Goal: Task Accomplishment & Management: Complete application form

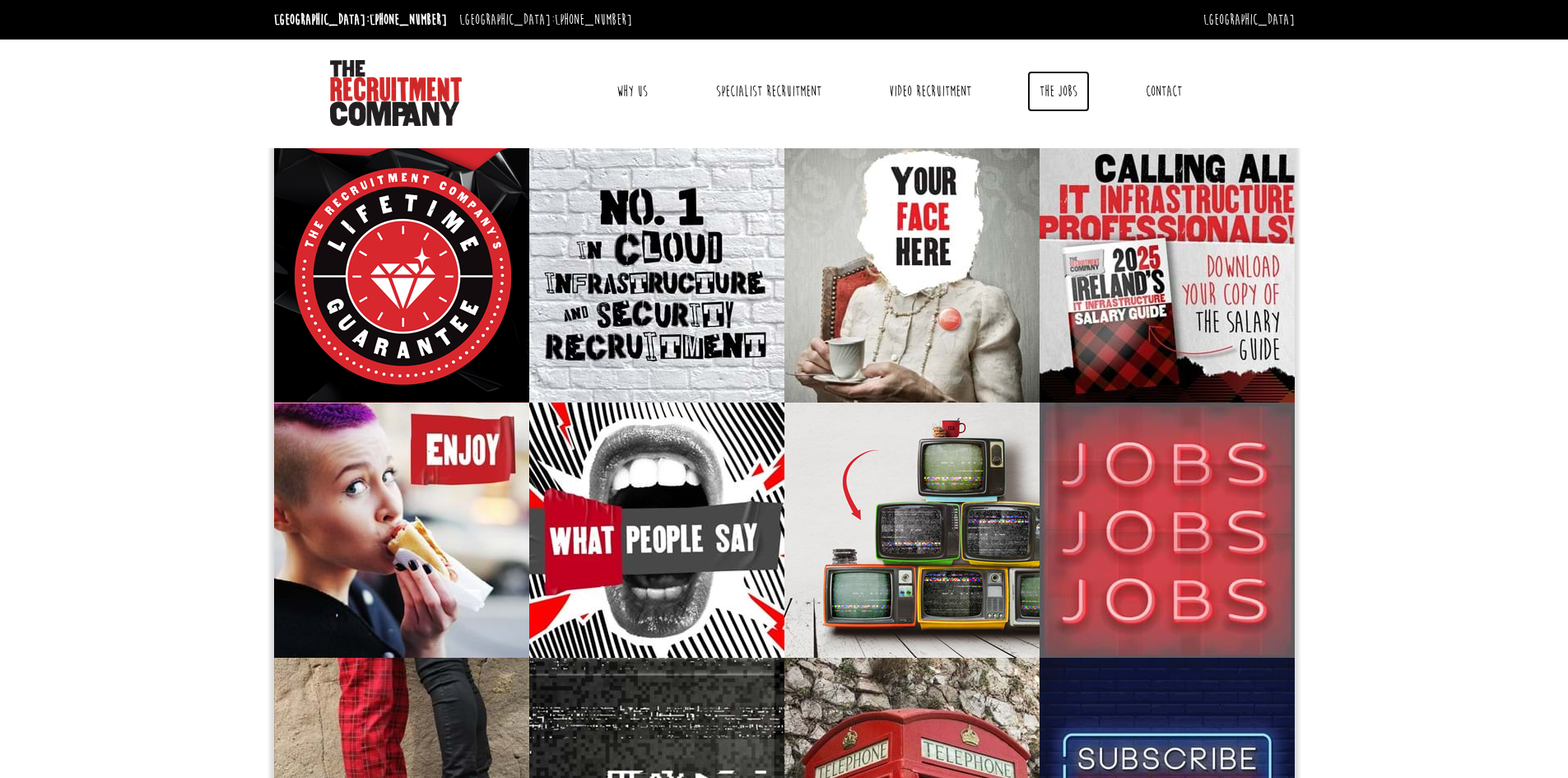
click at [1069, 81] on link "The Jobs" at bounding box center [1059, 91] width 63 height 41
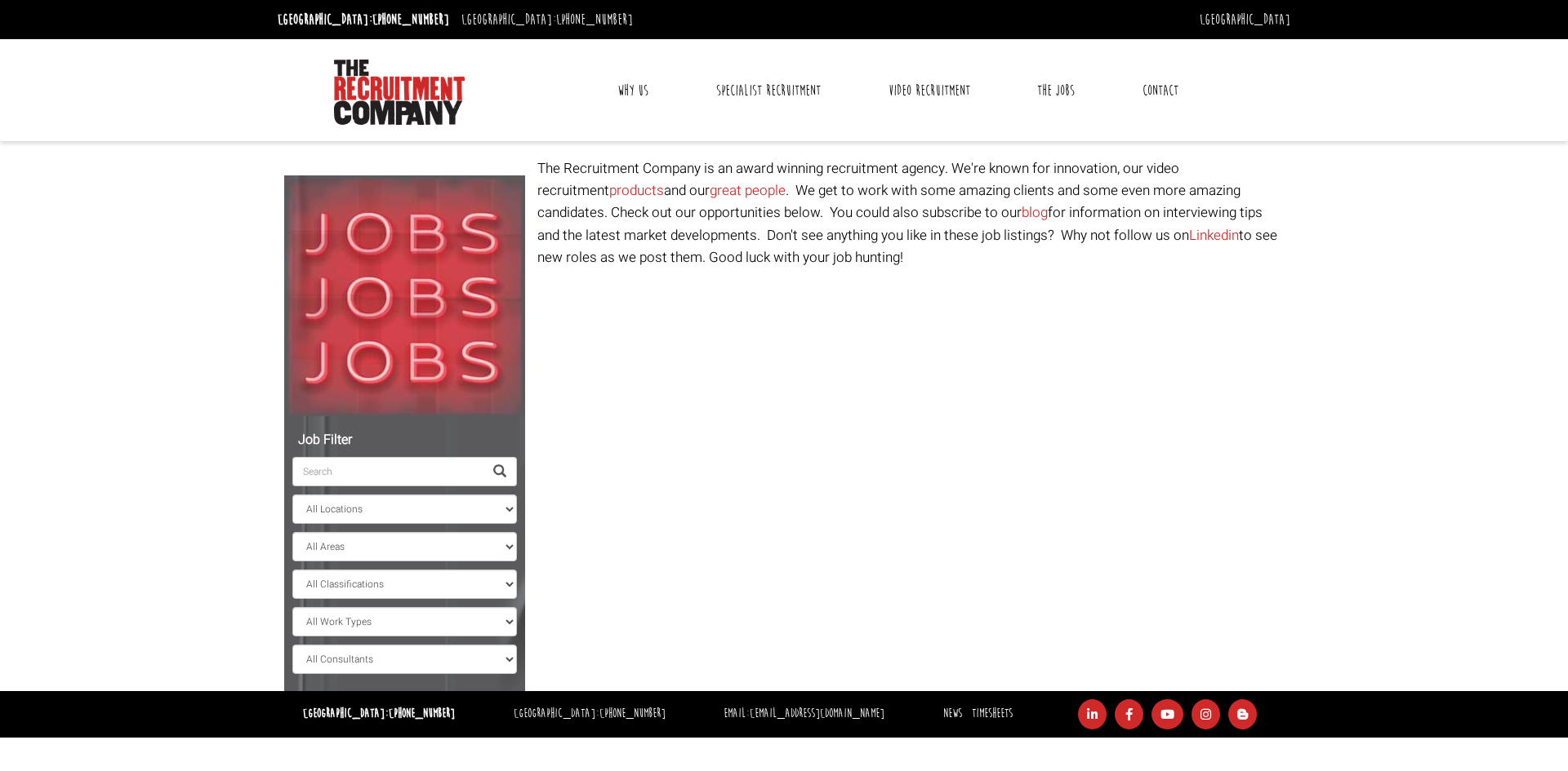
select select "[GEOGRAPHIC_DATA]"
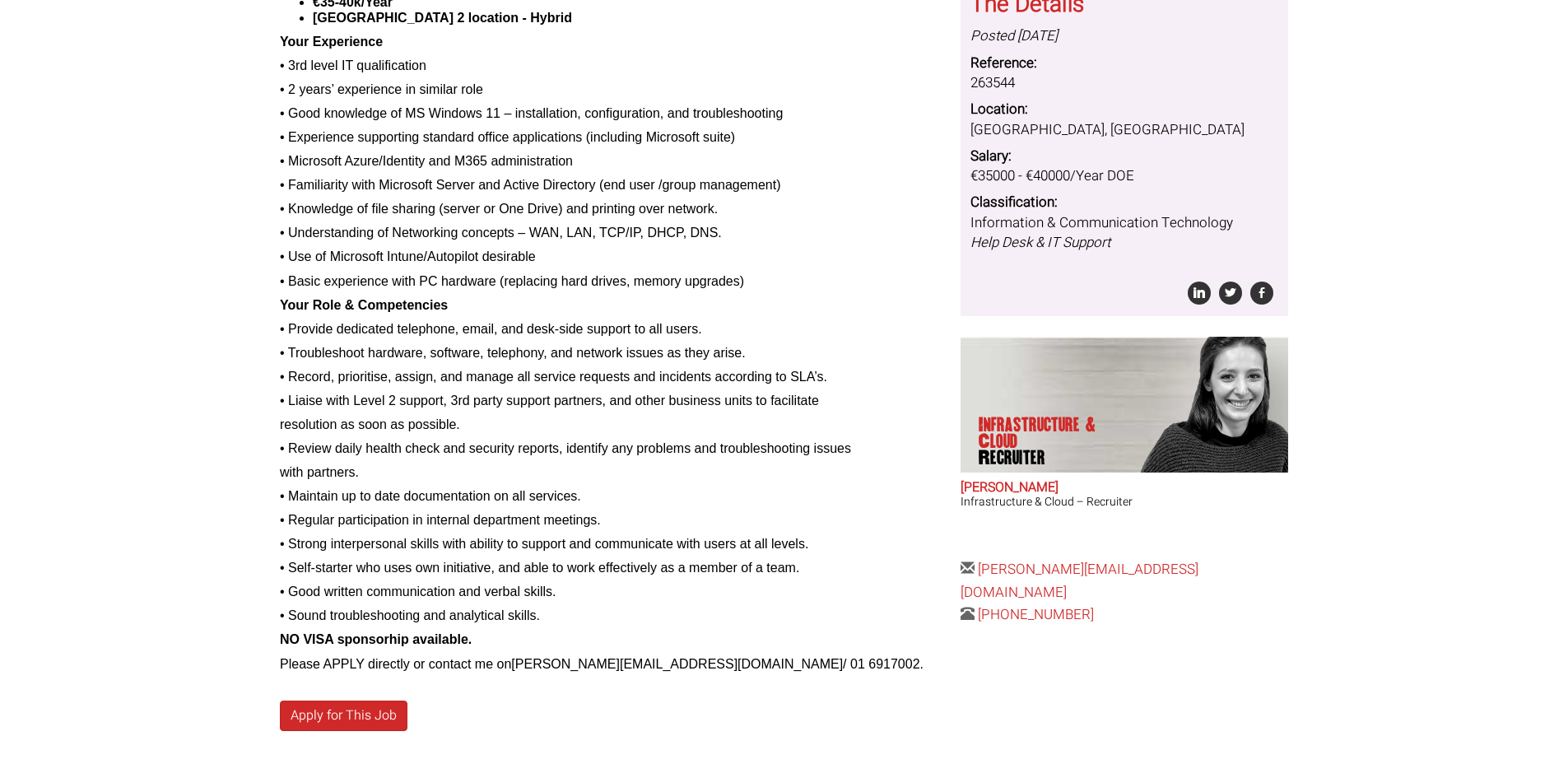
scroll to position [494, 0]
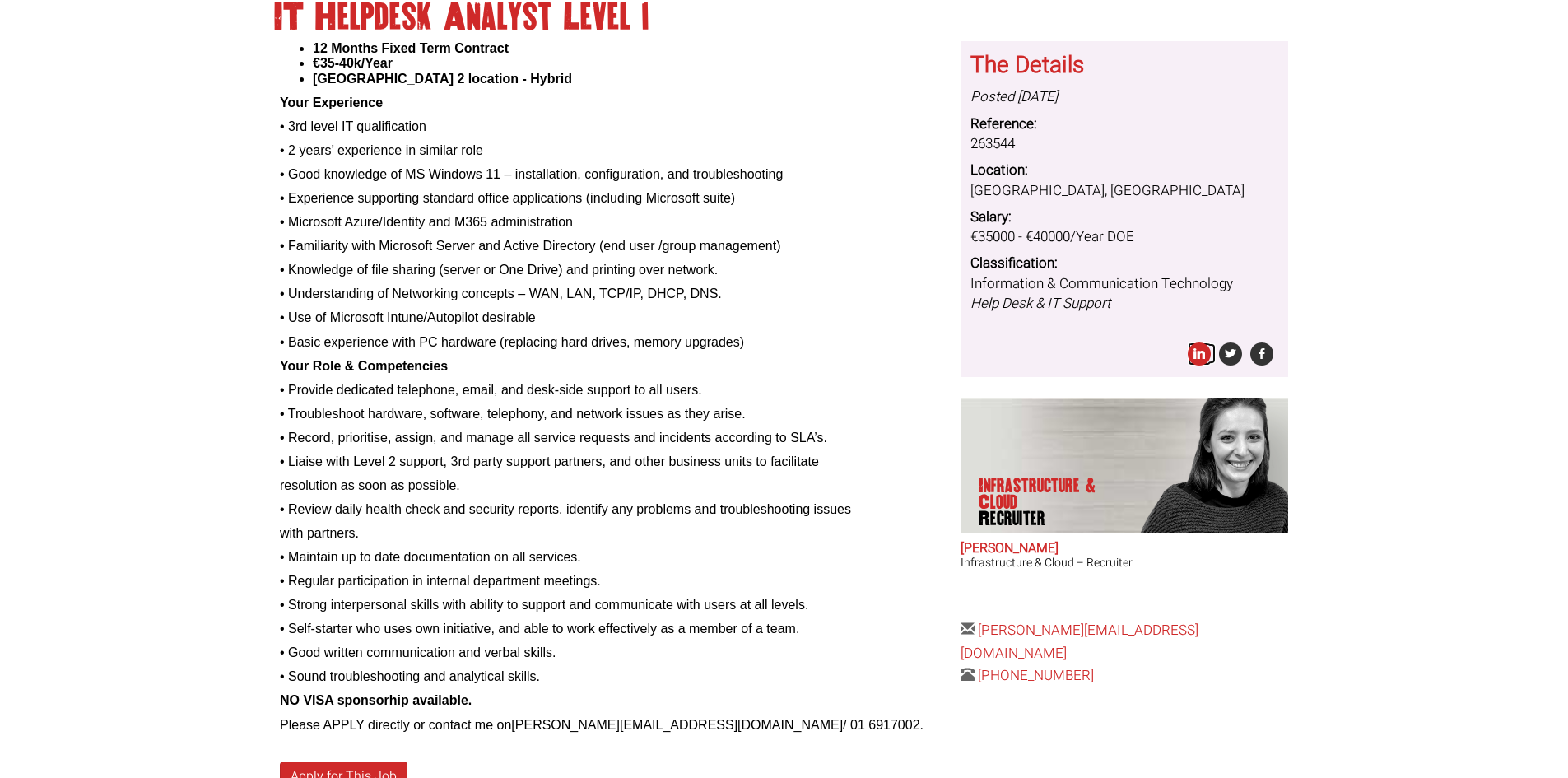
click at [1194, 360] on icon at bounding box center [1199, 354] width 23 height 23
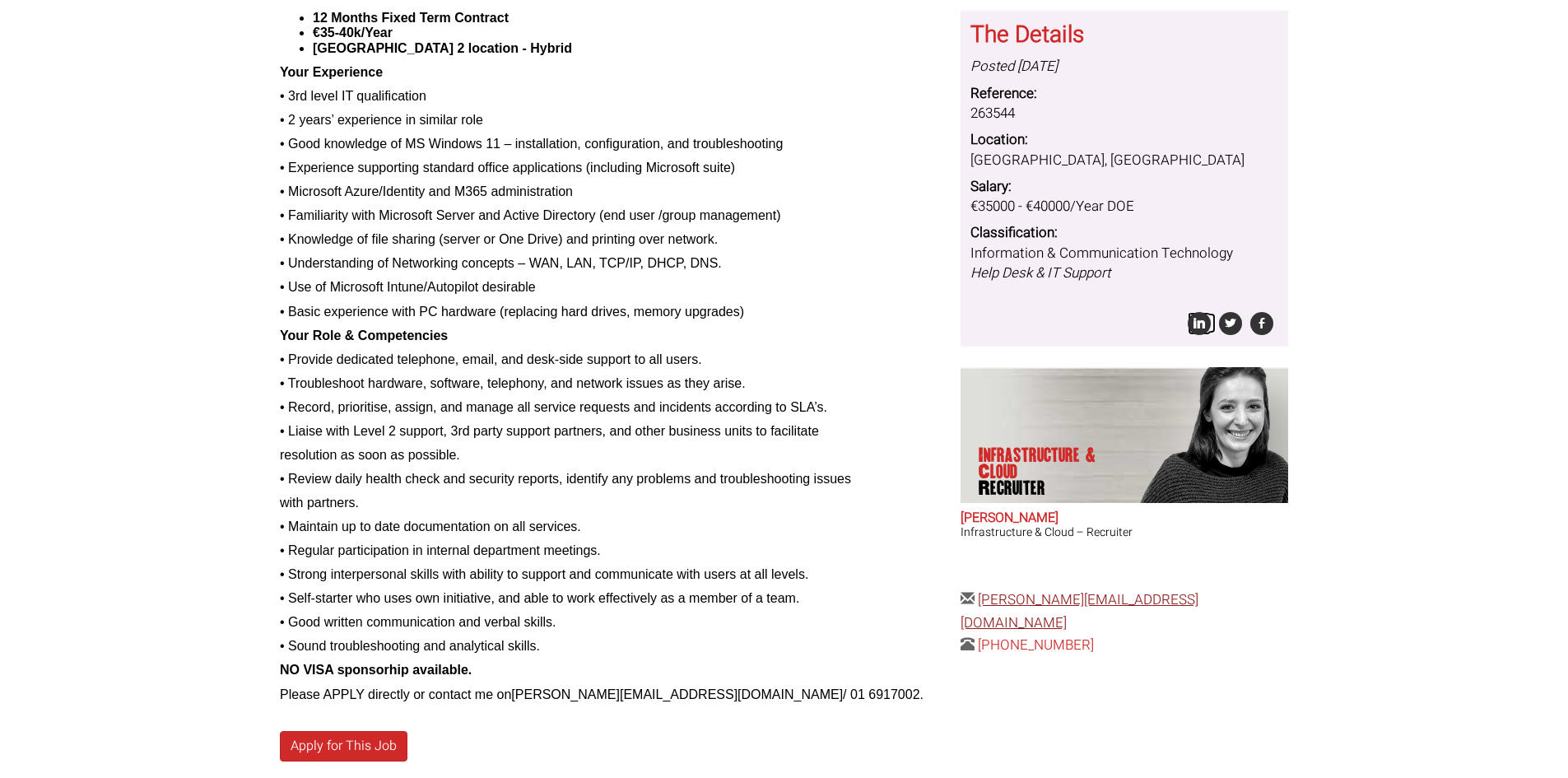
scroll to position [613, 0]
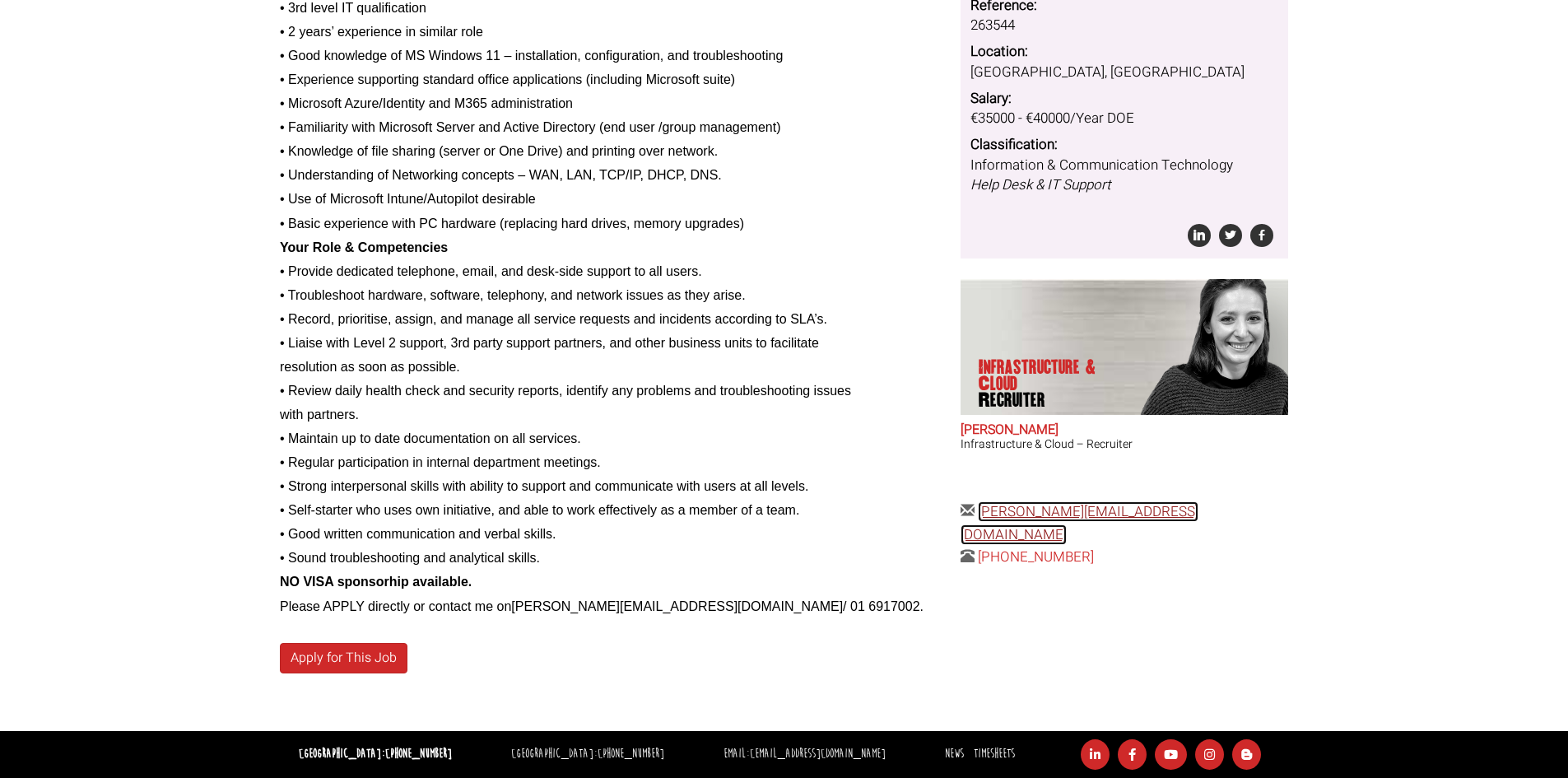
click at [1133, 509] on link "sarao@therecruitmentcompany.com" at bounding box center [1080, 523] width 238 height 43
click at [1427, 535] on body "12 Months Fixed Term Contract €35-40k/Year Dublin 2 location - Hybrid Your Expe…" at bounding box center [784, 83] width 1568 height 1391
drag, startPoint x: 1228, startPoint y: 507, endPoint x: 979, endPoint y: 517, distance: 249.2
click at [979, 517] on div "The Details Posted 7 days ago Reference: 263544 Location: Ireland, County Dubli…" at bounding box center [1124, 245] width 340 height 645
copy link "sarao@therecruitmentcompany.com"
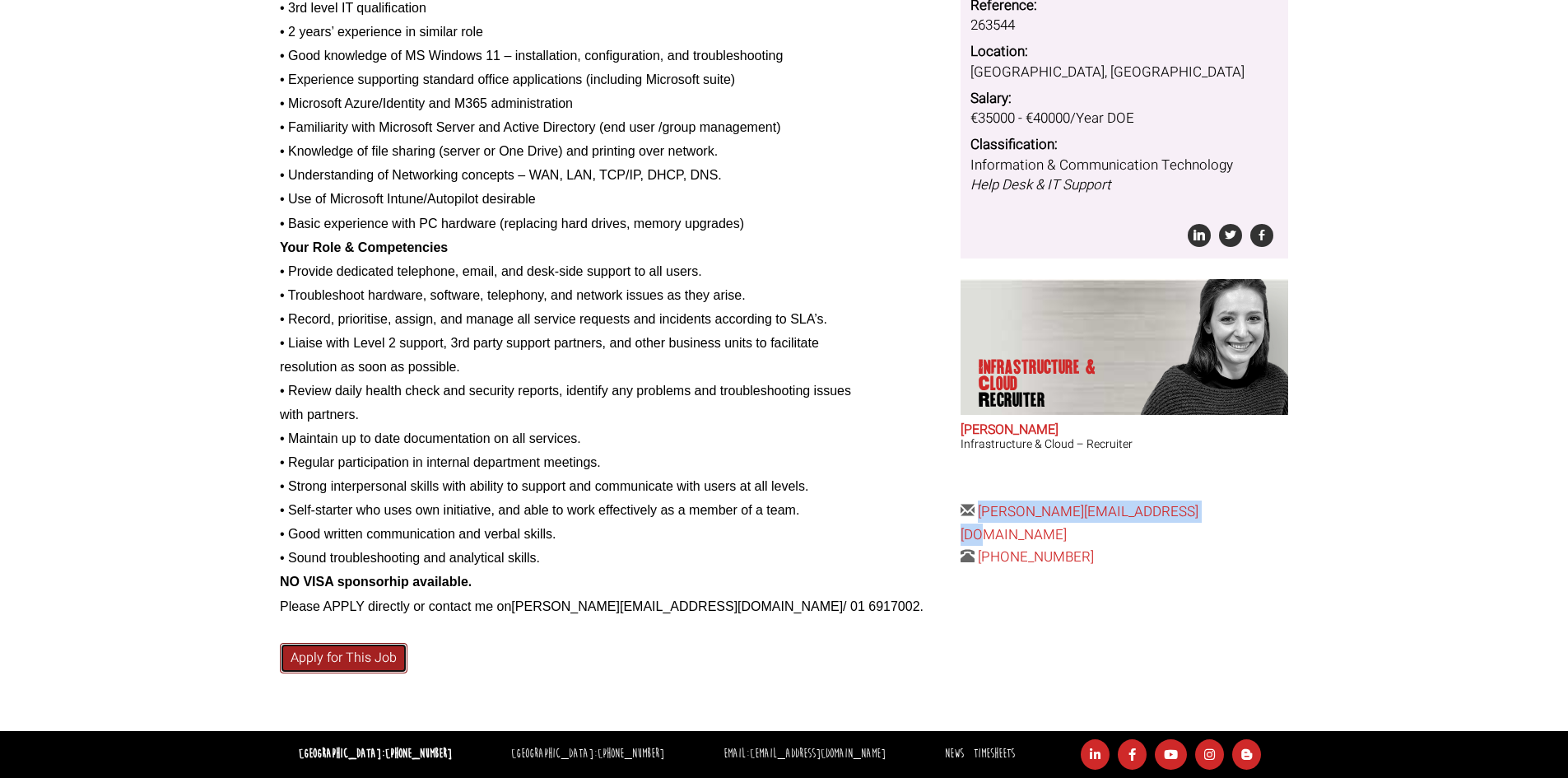
click at [369, 653] on link "Apply for This Job" at bounding box center [344, 658] width 128 height 31
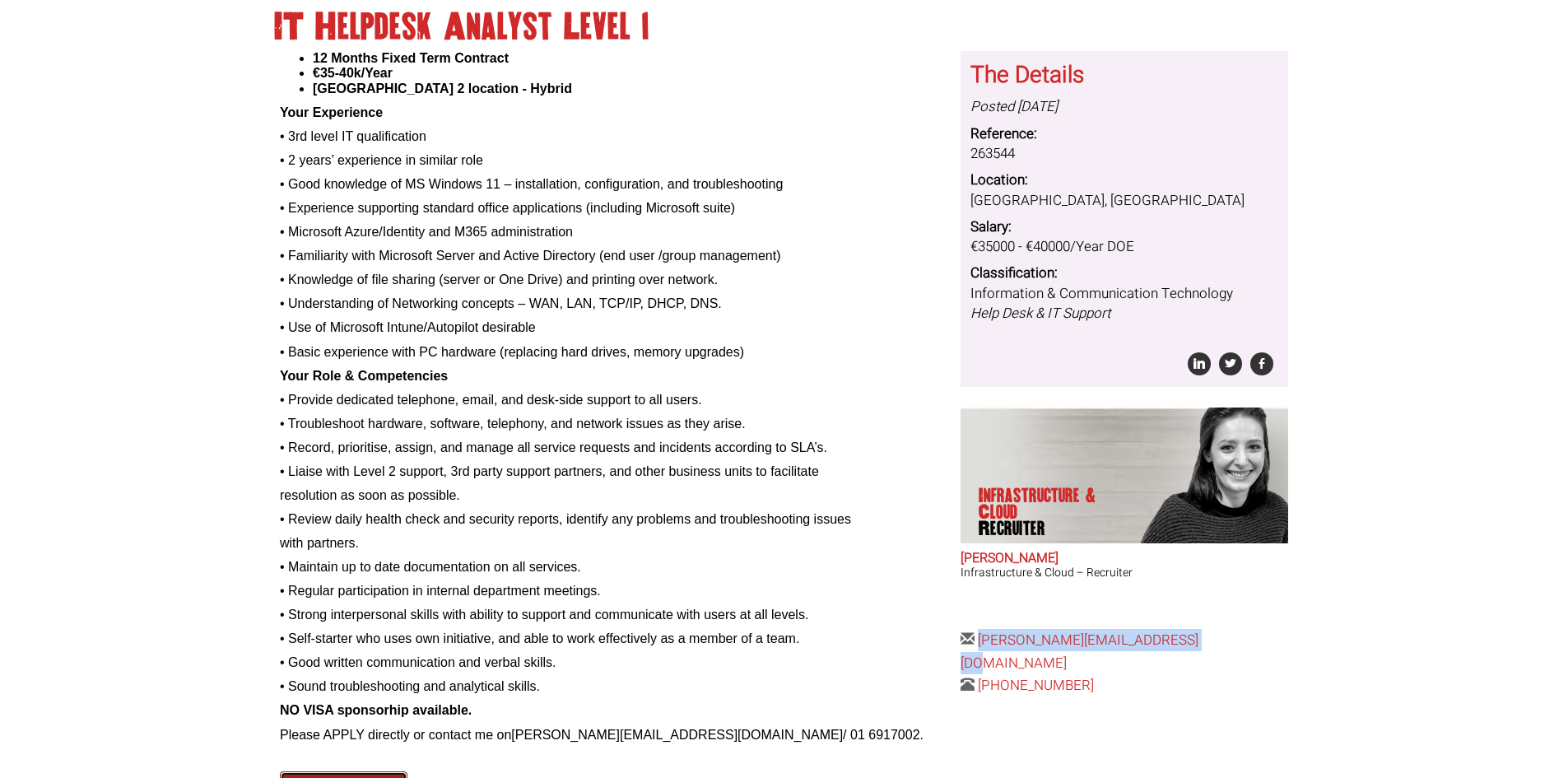
scroll to position [284, 0]
